Goal: Task Accomplishment & Management: Manage account settings

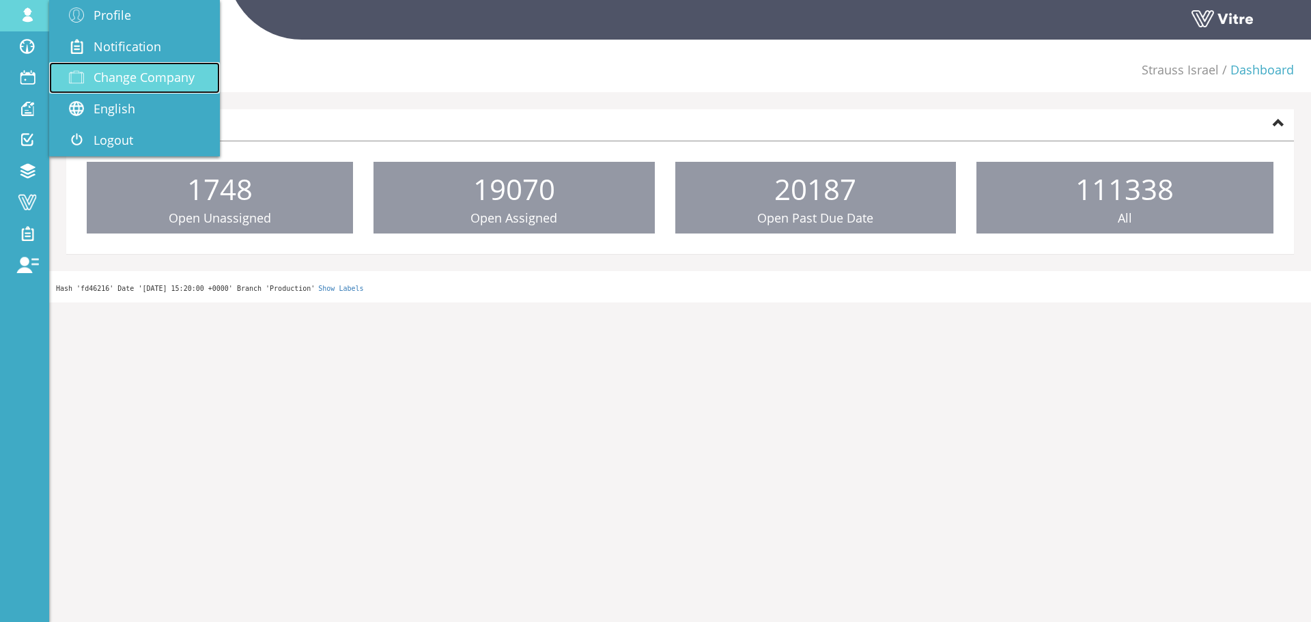
click at [158, 72] on span "Change Company" at bounding box center [144, 77] width 101 height 16
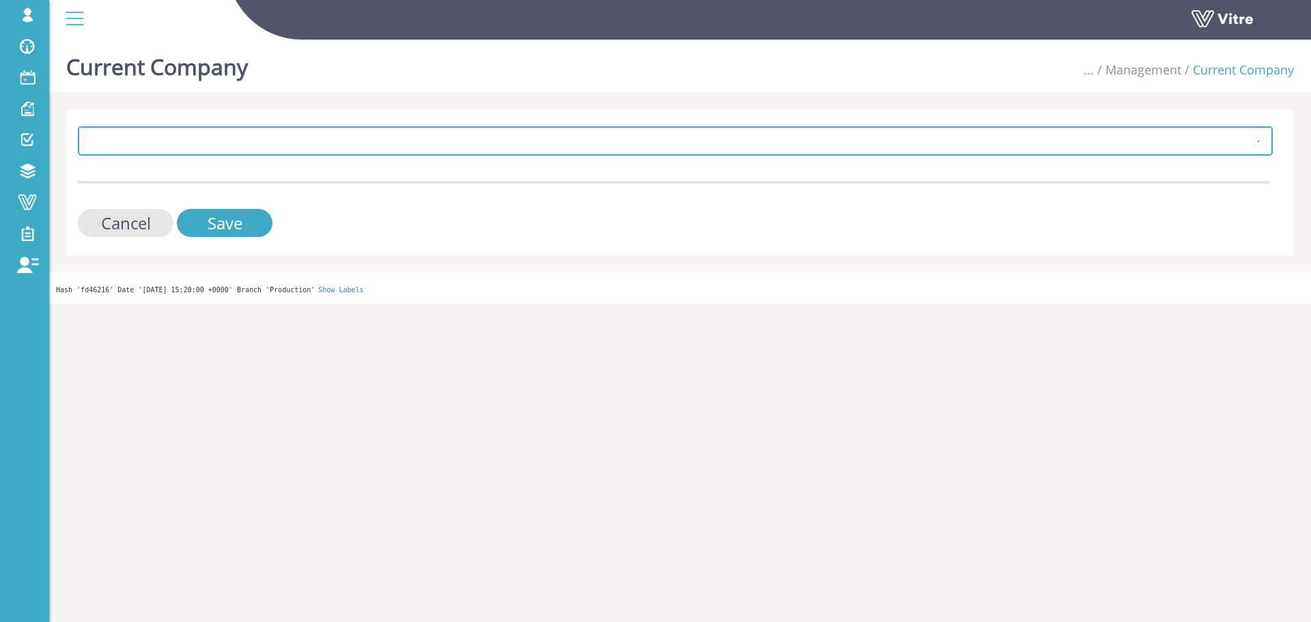
click at [360, 141] on span at bounding box center [663, 140] width 1166 height 25
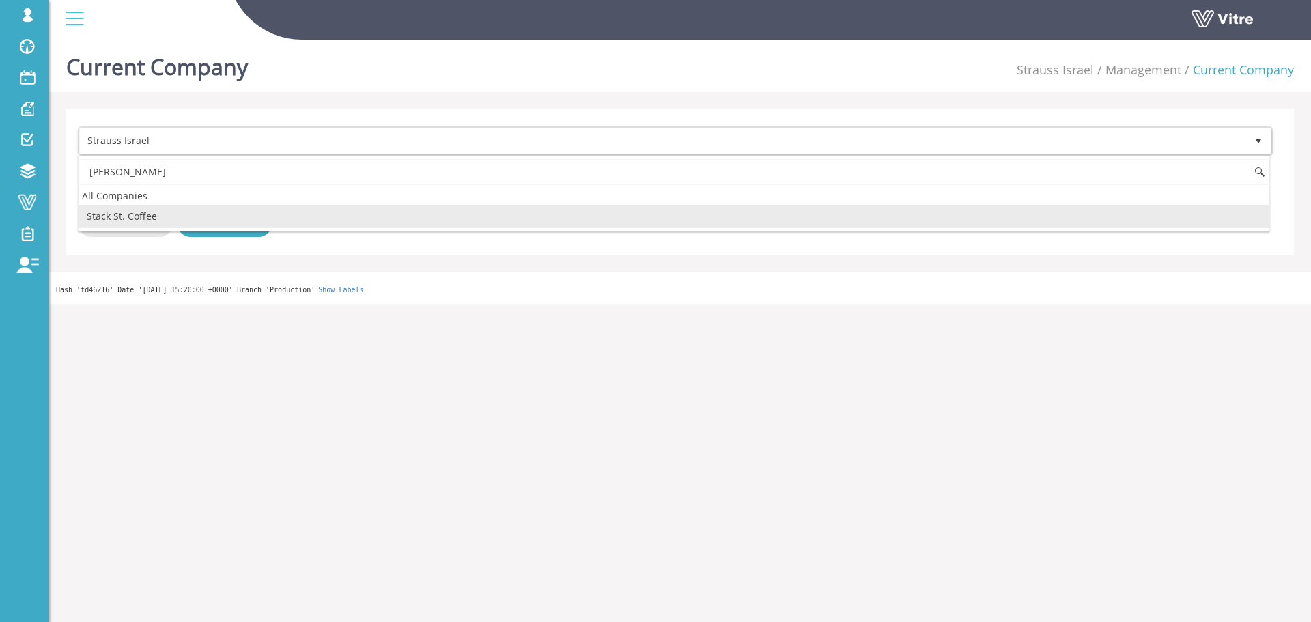
click at [147, 217] on li "Stack St. Coffee" at bounding box center [674, 216] width 1191 height 23
type input "stac"
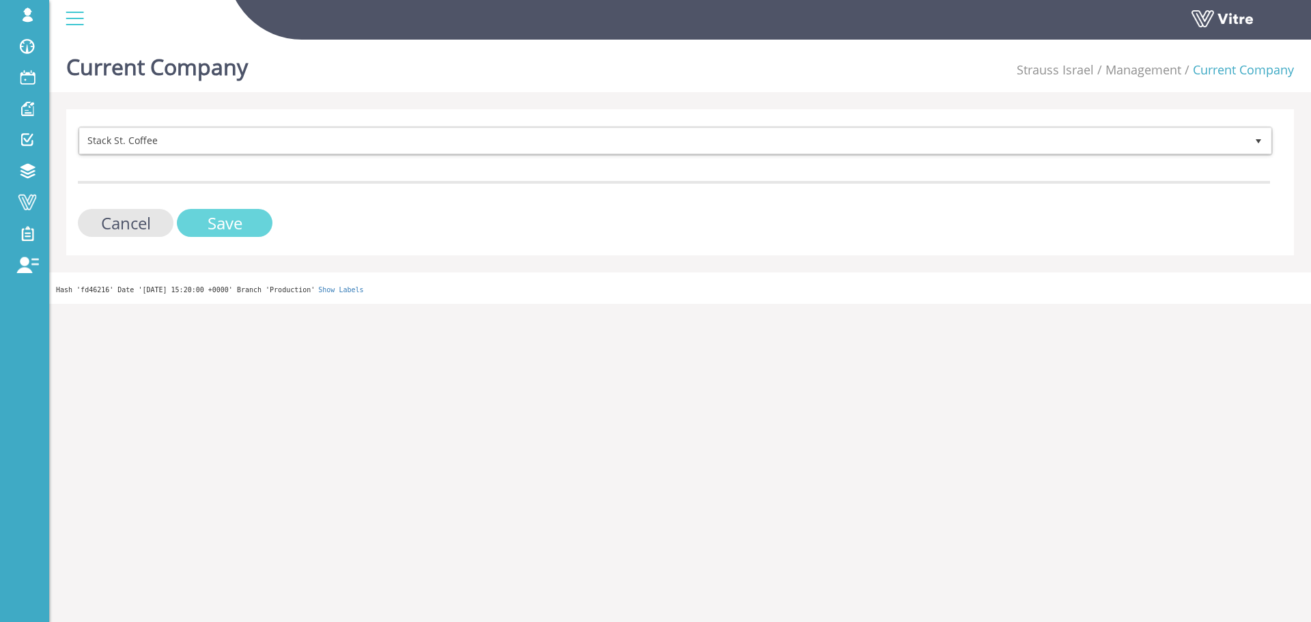
click at [257, 234] on input "Save" at bounding box center [225, 223] width 96 height 28
click at [246, 233] on input "Save" at bounding box center [225, 223] width 96 height 28
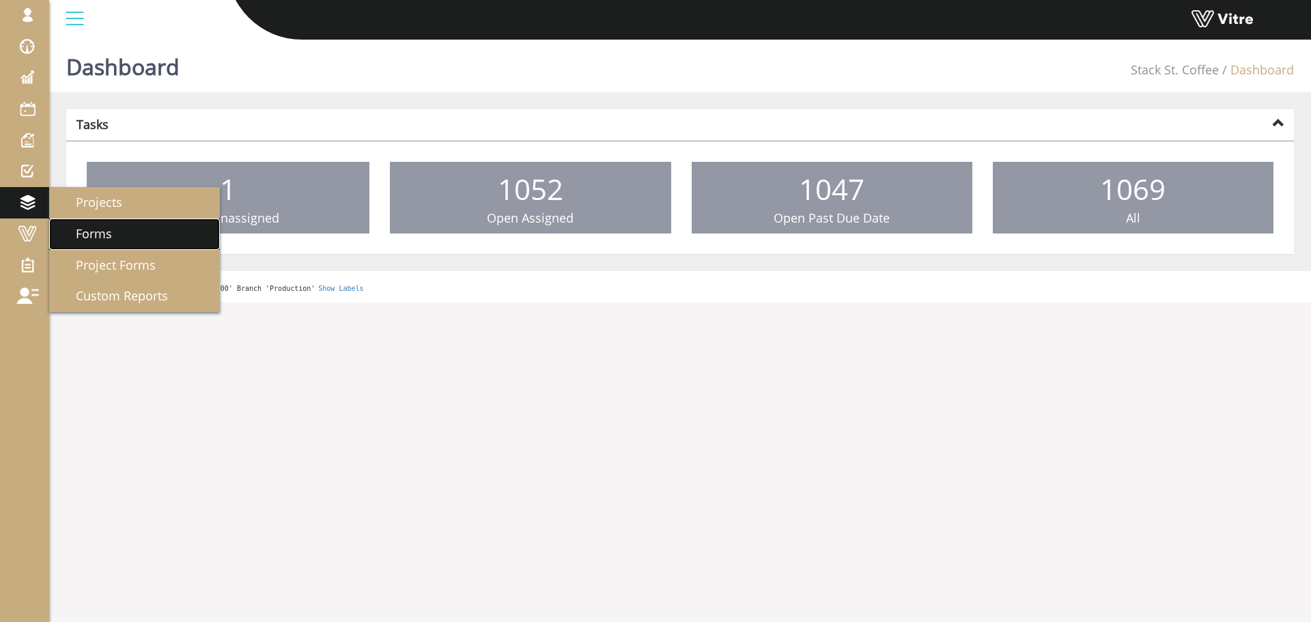
click at [100, 233] on span "Forms" at bounding box center [85, 233] width 53 height 16
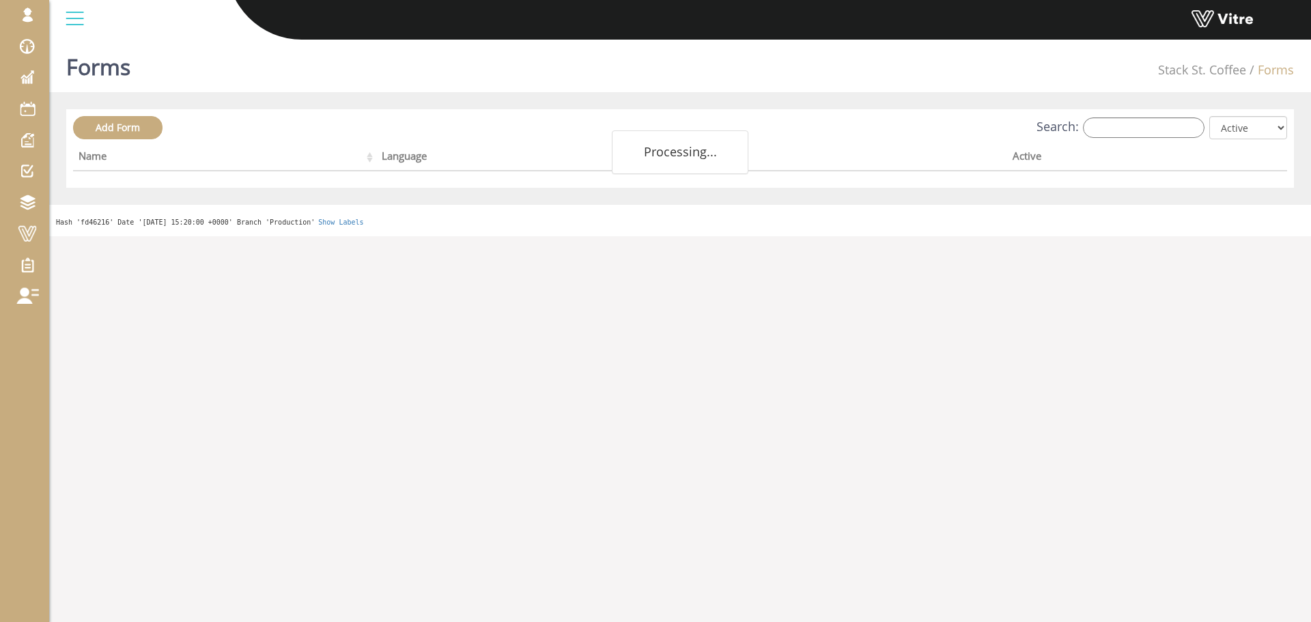
click at [1180, 139] on div "Search: All Active Not Active" at bounding box center [680, 128] width 1214 height 25
click at [1175, 137] on input "Search:" at bounding box center [1144, 127] width 122 height 20
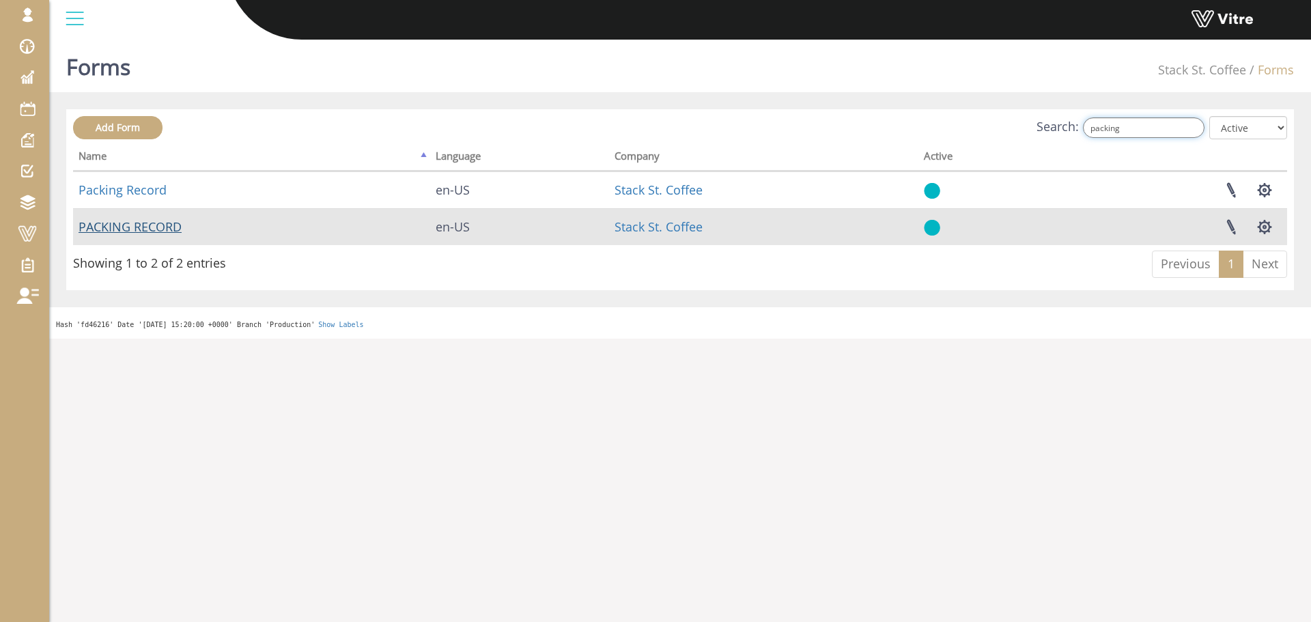
type input "packing"
click at [126, 232] on link "PACKING RECORD" at bounding box center [130, 226] width 103 height 16
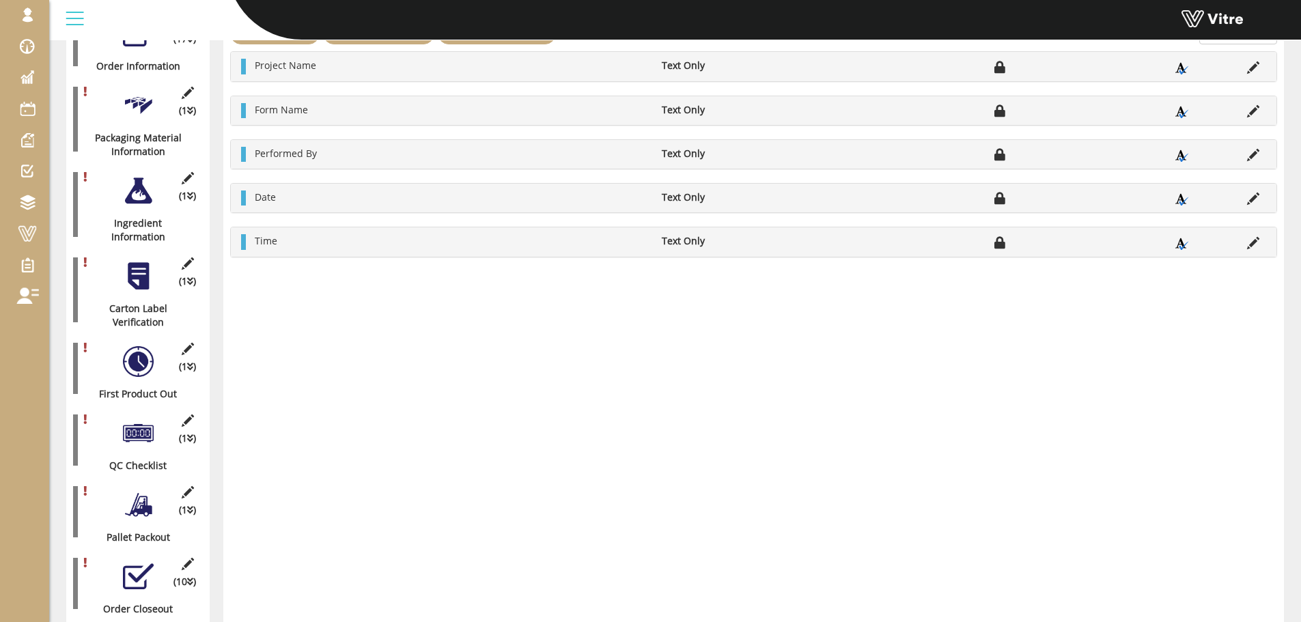
scroll to position [273, 0]
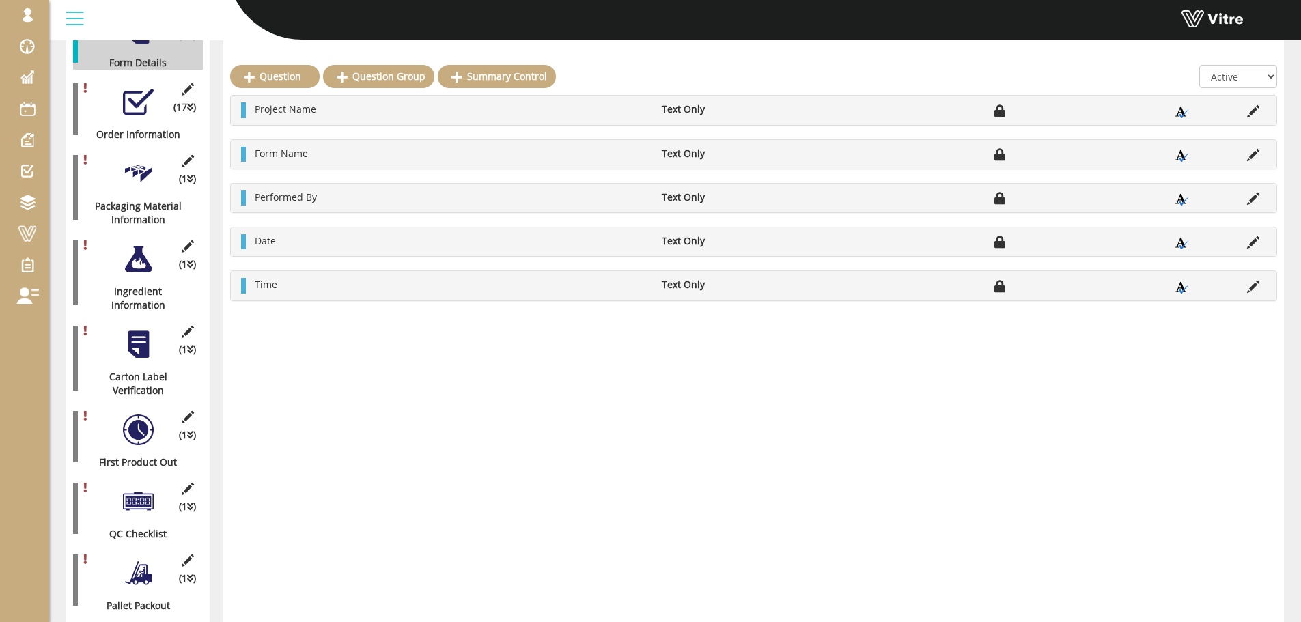
click at [336, 414] on div "Question Question Group Summary Control All Active Not Active Project Name Text…" at bounding box center [753, 379] width 1060 height 924
click at [128, 102] on div at bounding box center [138, 102] width 31 height 31
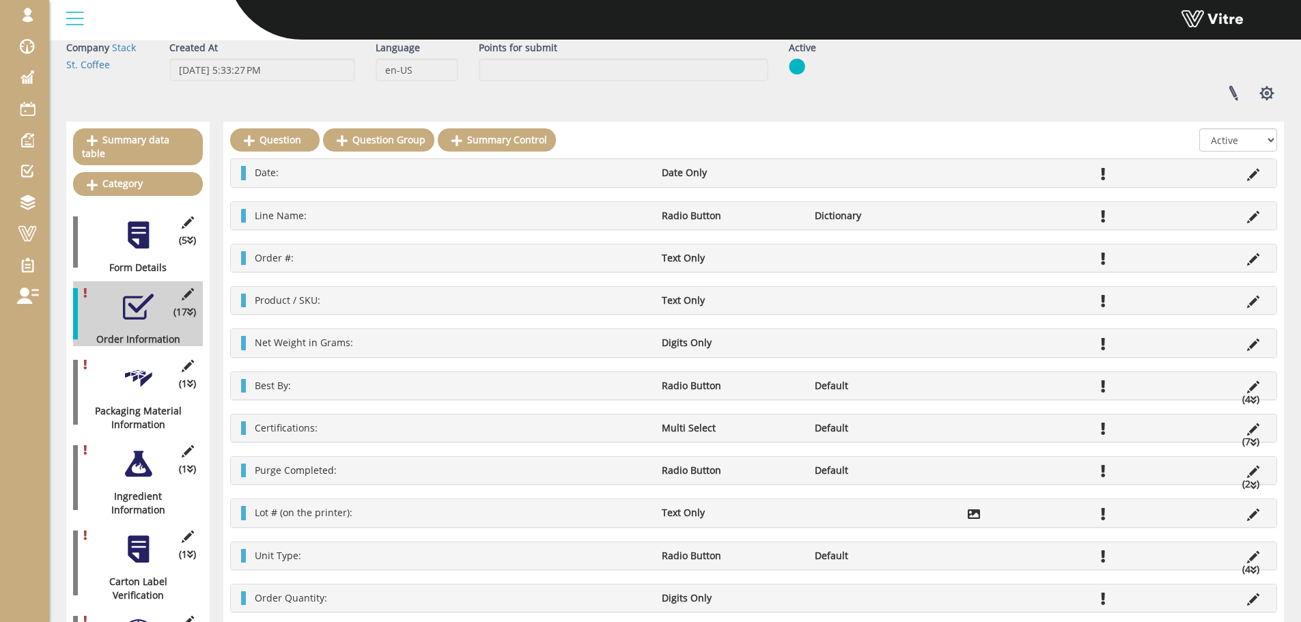
scroll to position [0, 0]
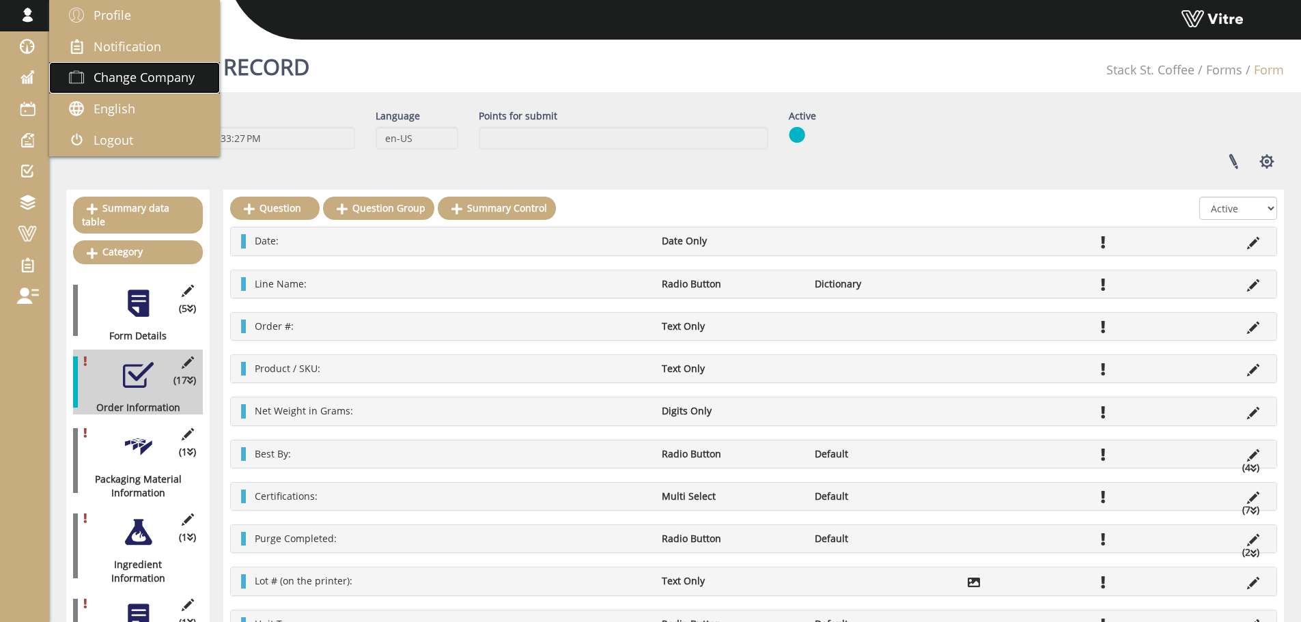
click at [105, 79] on span "Change Company" at bounding box center [144, 77] width 101 height 16
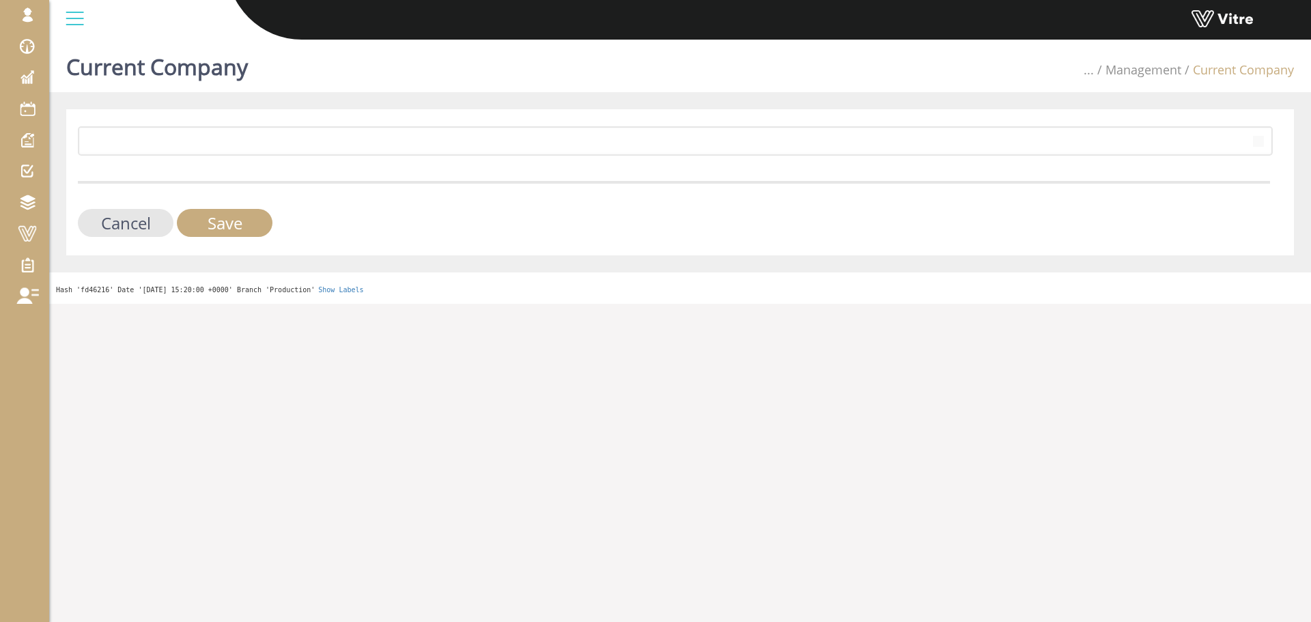
click at [308, 163] on form "392 Cancel Save" at bounding box center [674, 181] width 1192 height 111
click at [304, 158] on form "392 Cancel Save" at bounding box center [674, 181] width 1192 height 111
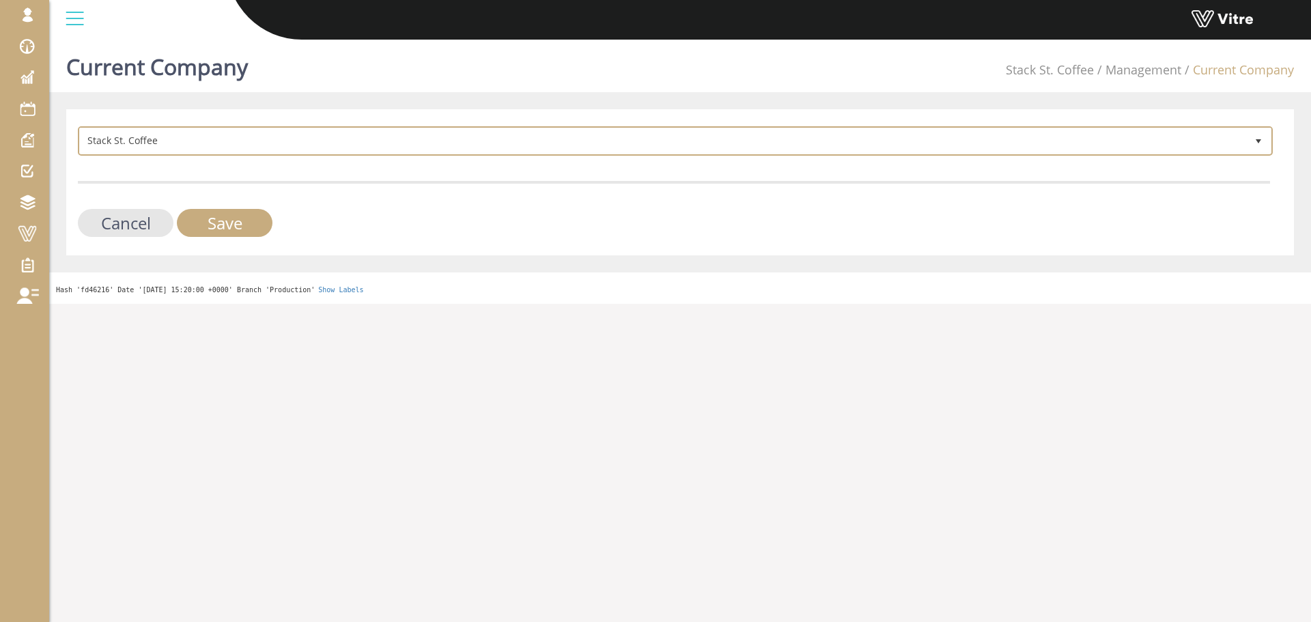
click at [306, 154] on span "Stack St. Coffee 392" at bounding box center [675, 140] width 1195 height 29
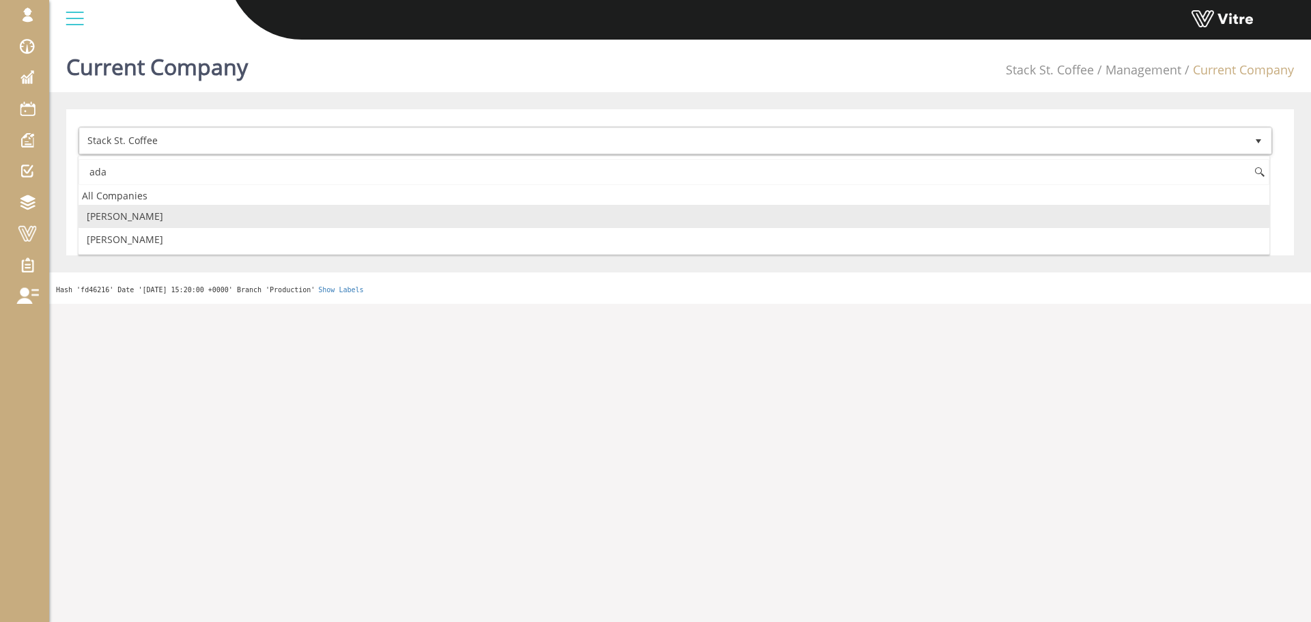
click at [162, 212] on li "[PERSON_NAME]" at bounding box center [674, 216] width 1191 height 23
type input "ada"
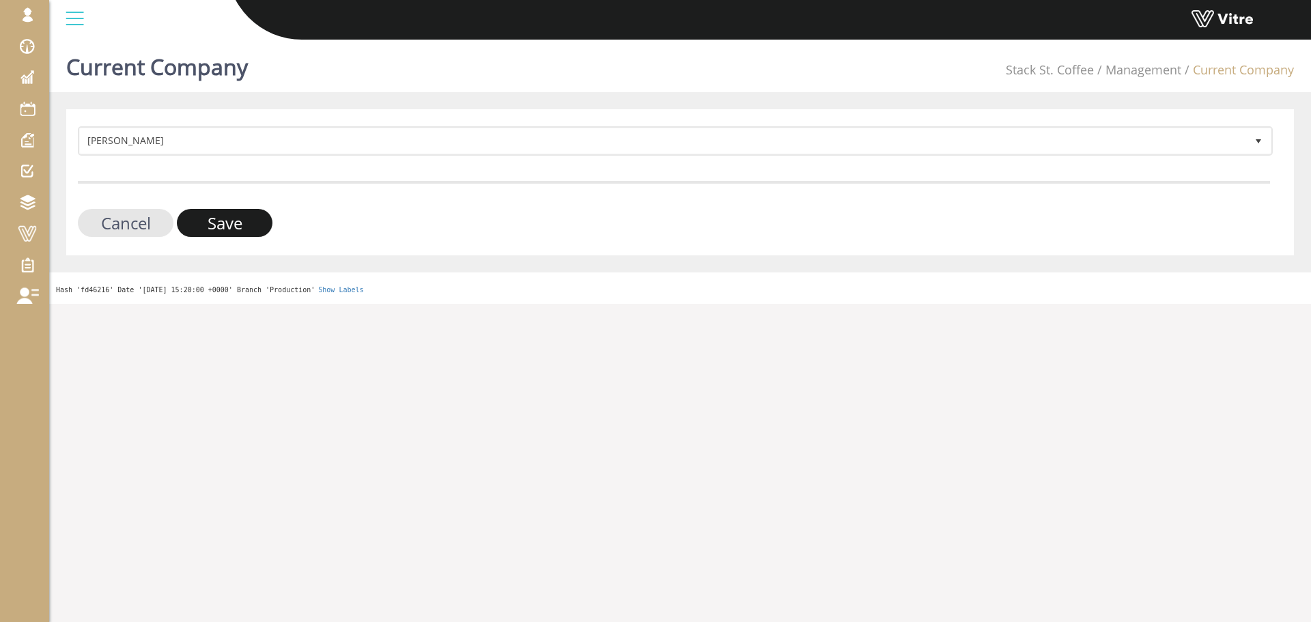
click at [207, 232] on input "Save" at bounding box center [225, 223] width 96 height 28
